Goal: Information Seeking & Learning: Learn about a topic

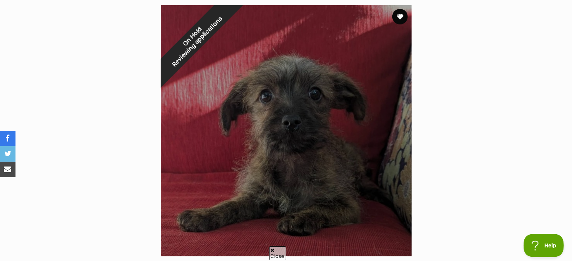
scroll to position [486, 0]
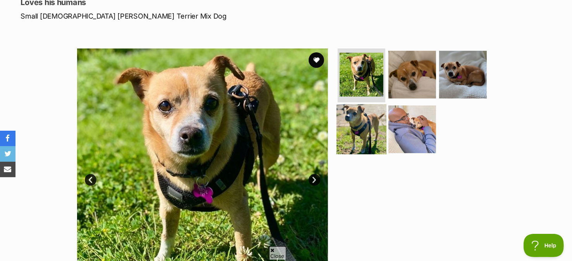
scroll to position [116, 0]
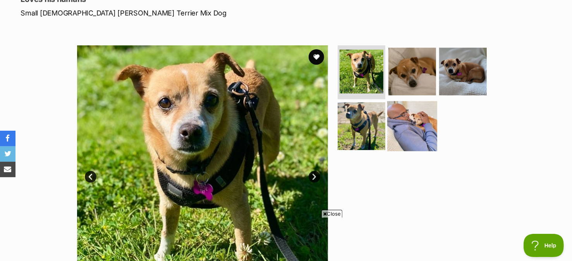
click at [407, 120] on img at bounding box center [412, 126] width 50 height 50
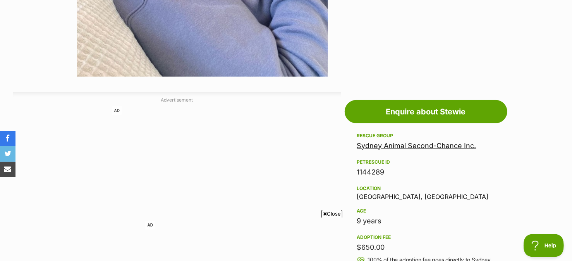
scroll to position [349, 0]
